Goal: Task Accomplishment & Management: Use online tool/utility

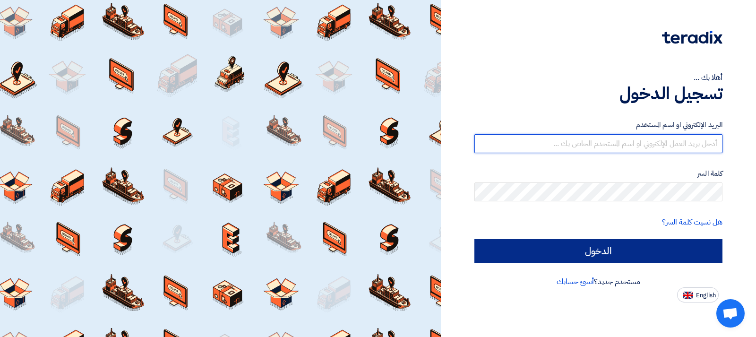
type input "[EMAIL_ADDRESS][DOMAIN_NAME]"
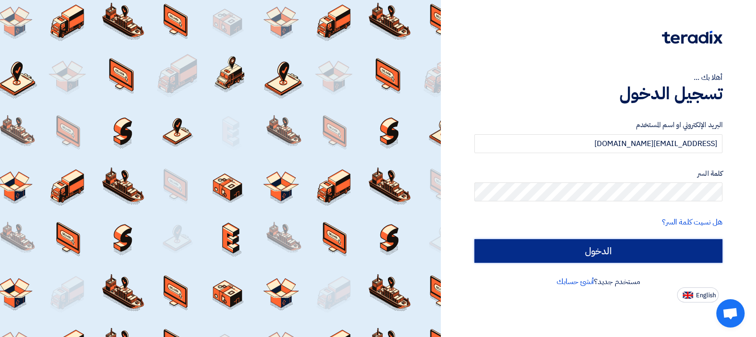
click at [596, 244] on input "الدخول" at bounding box center [599, 251] width 248 height 24
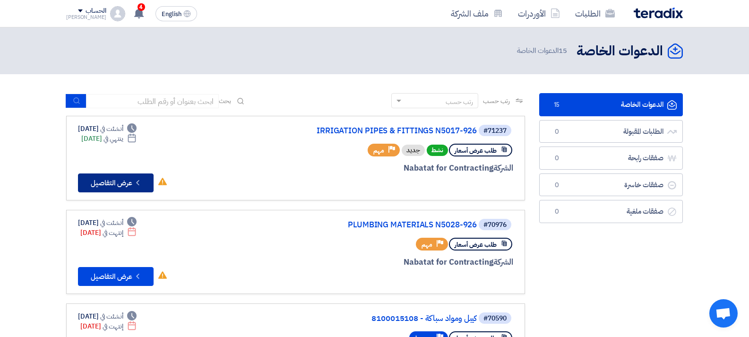
click at [122, 176] on button "Check details عرض التفاصيل" at bounding box center [116, 183] width 76 height 19
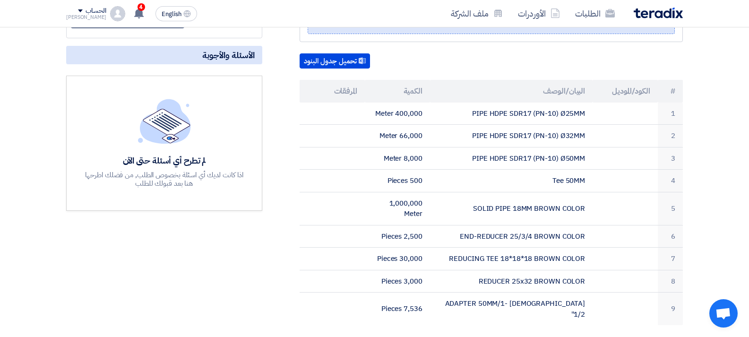
scroll to position [207, 0]
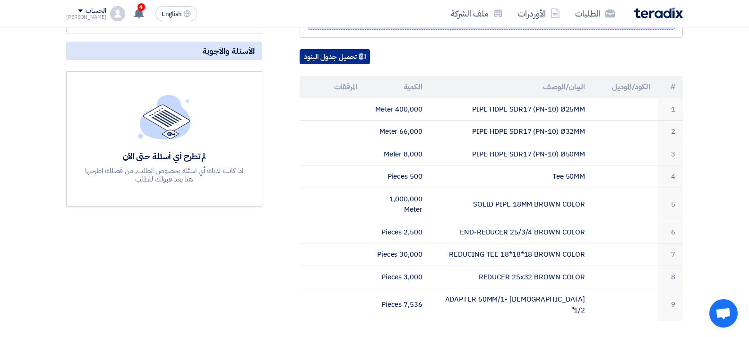
click at [322, 58] on button "تحميل جدول البنود" at bounding box center [335, 56] width 70 height 15
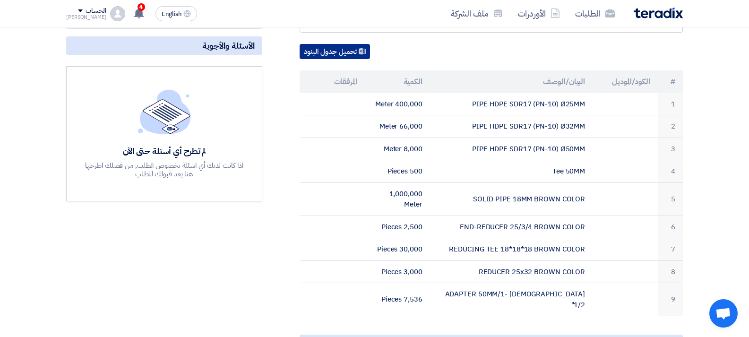
scroll to position [0, 0]
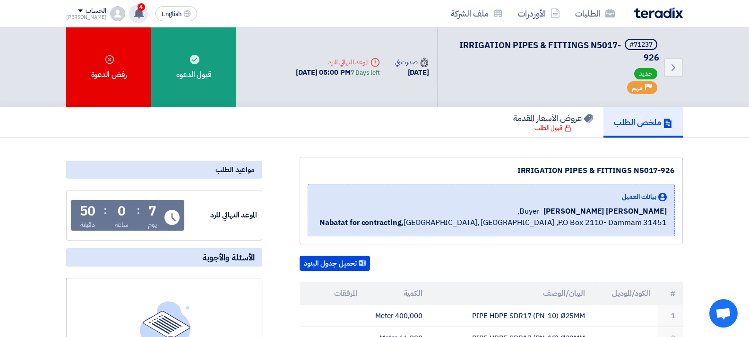
click at [138, 9] on span "4" at bounding box center [142, 7] width 8 height 8
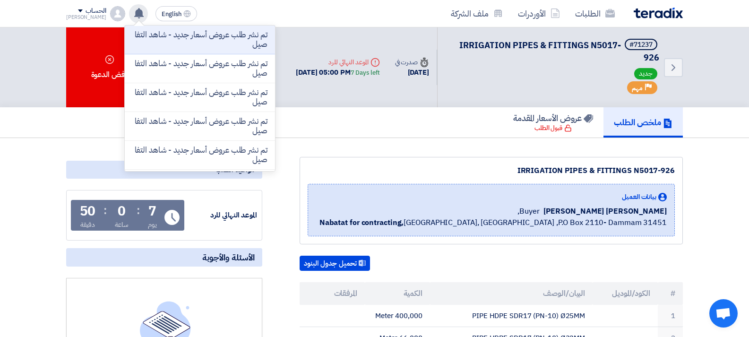
click at [247, 16] on div "الطلبات الأوردرات ملف الشركة English EN تم نشر طلب عروض أسعار جديد - شاهد التفا…" at bounding box center [374, 13] width 631 height 27
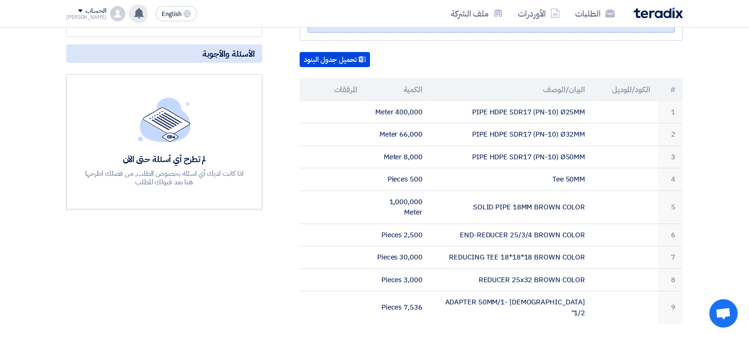
scroll to position [227, 0]
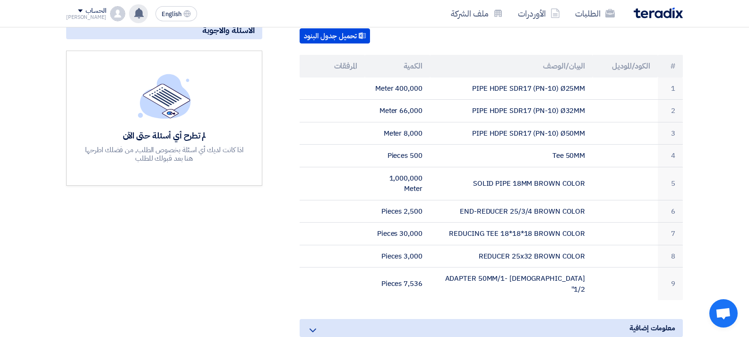
click at [716, 151] on section "IRRIGATION PIPES & FITTINGS N5017-926 بيانات العميل [PERSON_NAME] [PERSON_NAME]…" at bounding box center [374, 192] width 749 height 562
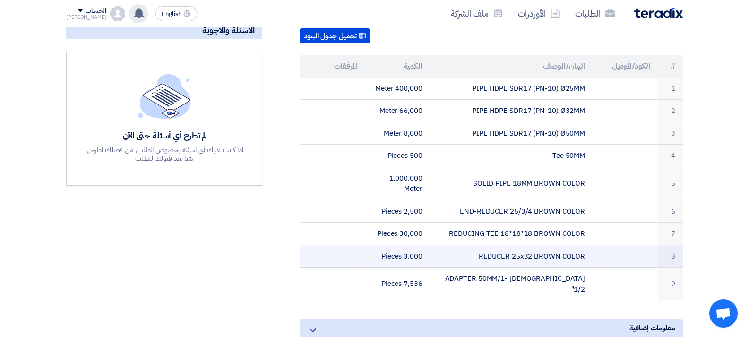
click at [541, 256] on td "REDUCER 25x32 BROWN COLOR" at bounding box center [511, 256] width 163 height 23
copy tr "REDUCER 25x32 BROWN COLOR"
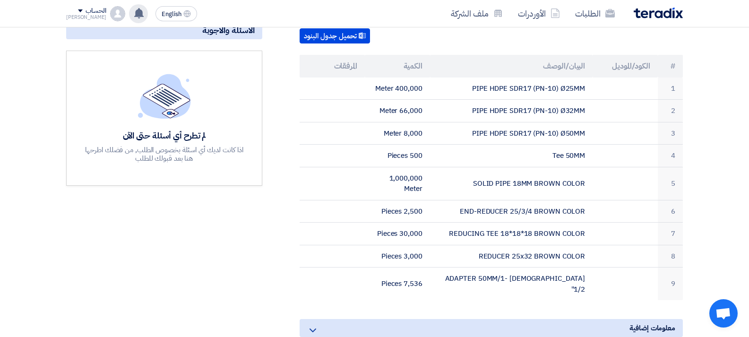
click at [706, 166] on section "IRRIGATION PIPES & FITTINGS N5017-926 بيانات العميل [PERSON_NAME] [PERSON_NAME]…" at bounding box center [374, 192] width 749 height 562
click at [87, 12] on div "الحساب" at bounding box center [96, 11] width 20 height 8
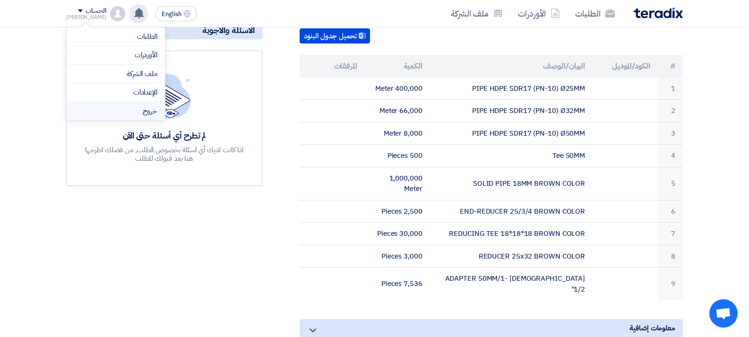
click at [117, 109] on li "خروج" at bounding box center [116, 111] width 98 height 18
